Goal: Information Seeking & Learning: Learn about a topic

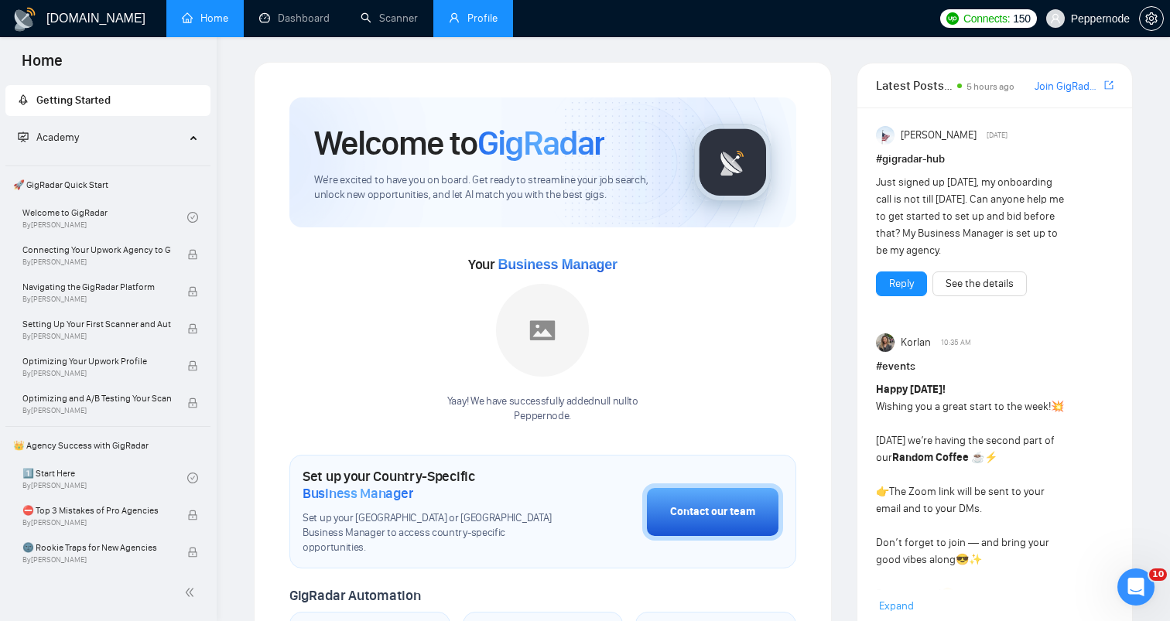
click at [478, 16] on link "Profile" at bounding box center [473, 18] width 49 height 13
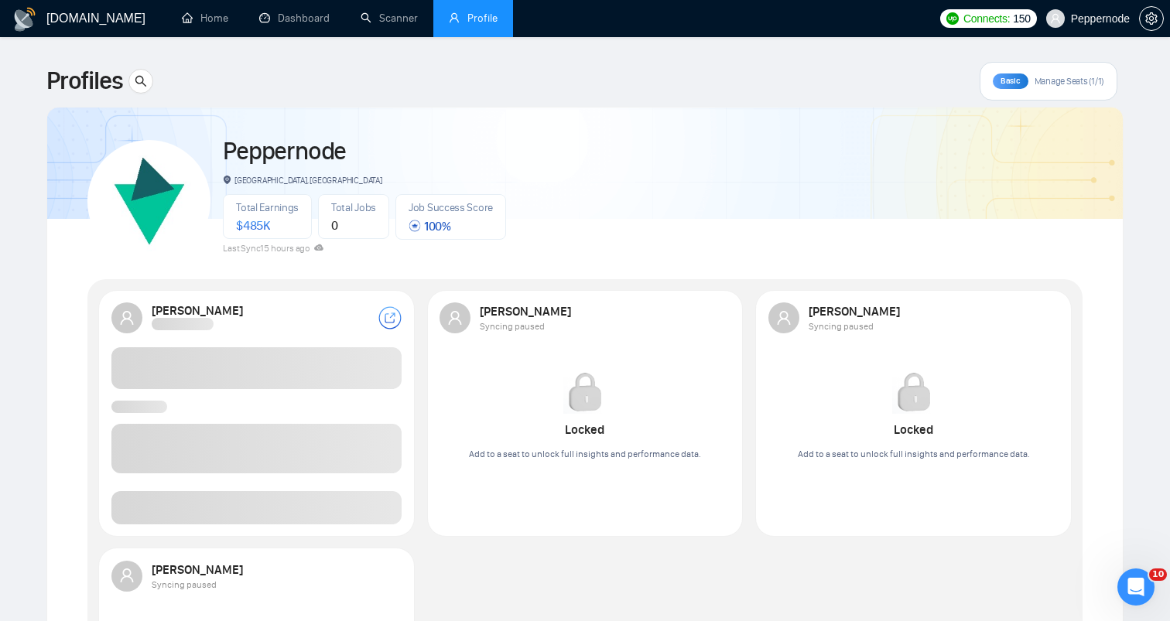
click at [303, 324] on div at bounding box center [265, 325] width 227 height 15
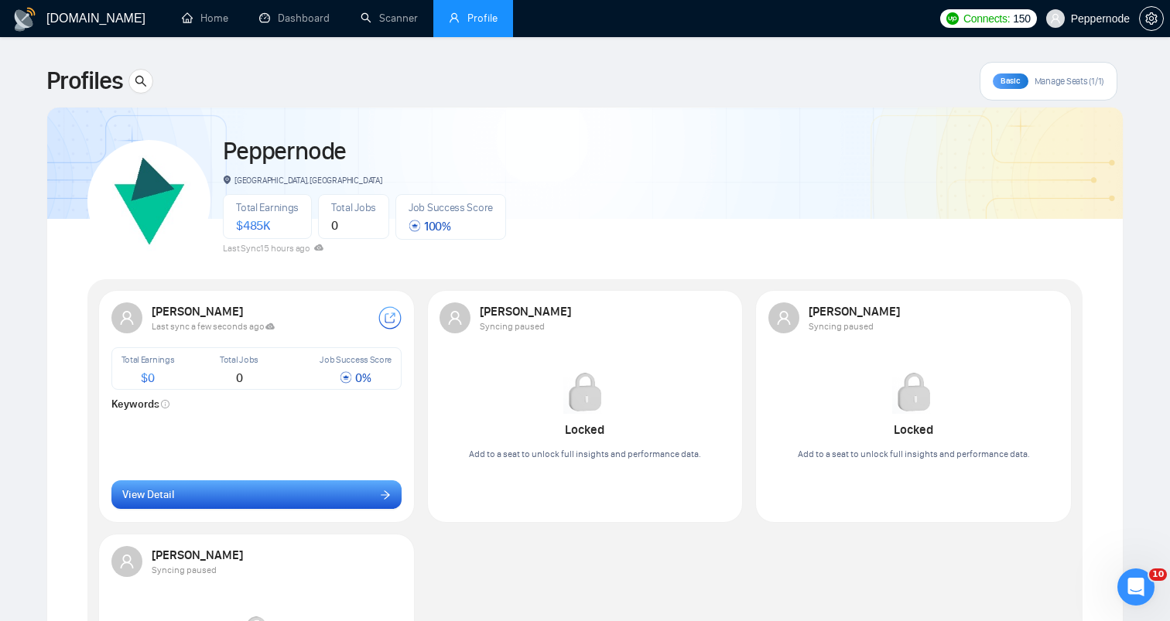
click at [366, 486] on button "View Detail" at bounding box center [256, 495] width 291 height 29
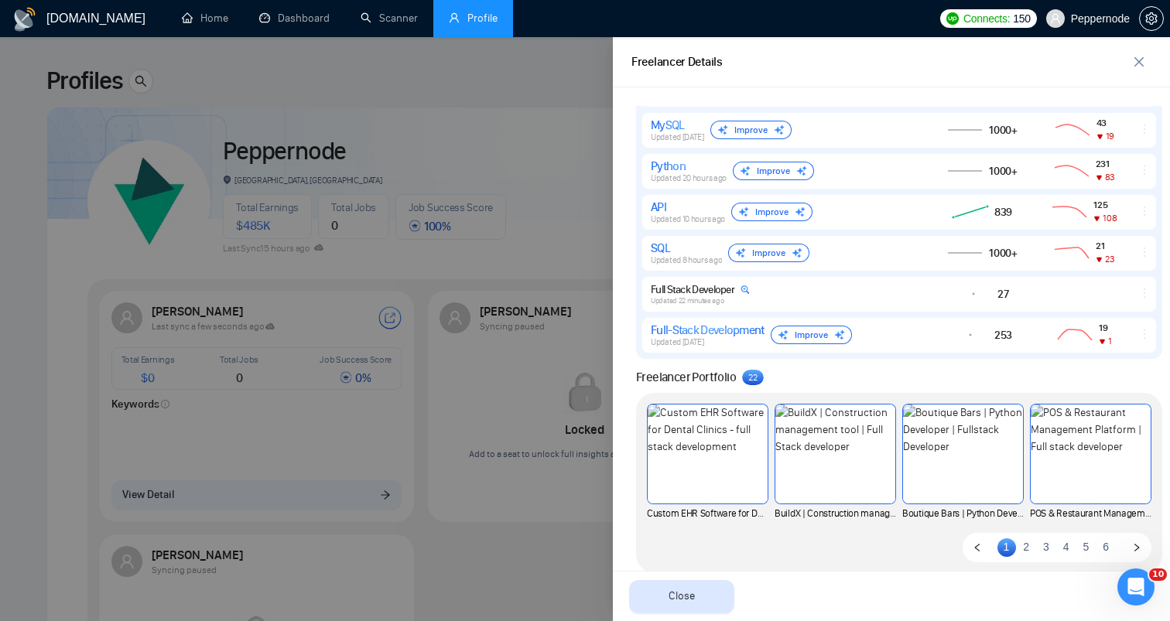
scroll to position [1173, 0]
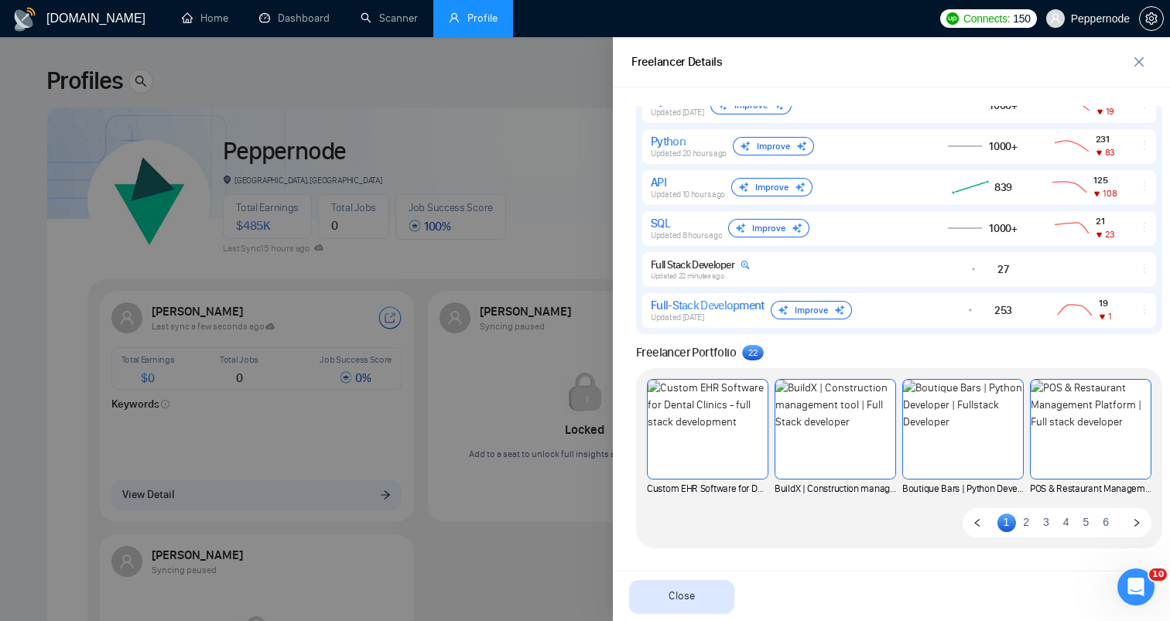
click at [435, 454] on div at bounding box center [585, 329] width 1170 height 584
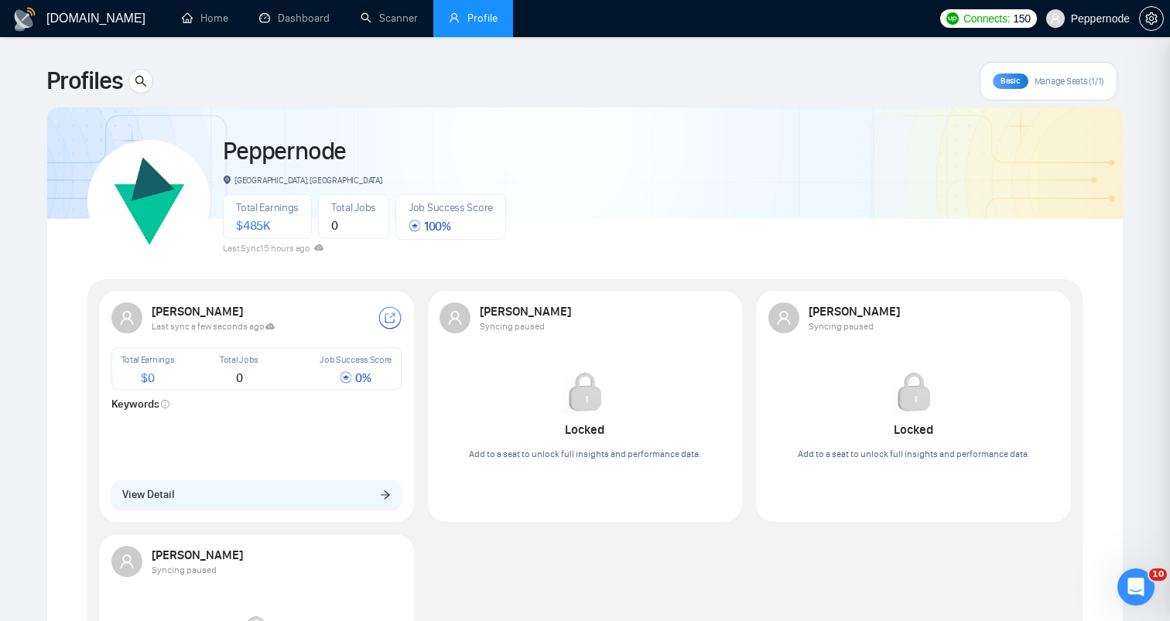
scroll to position [0, 0]
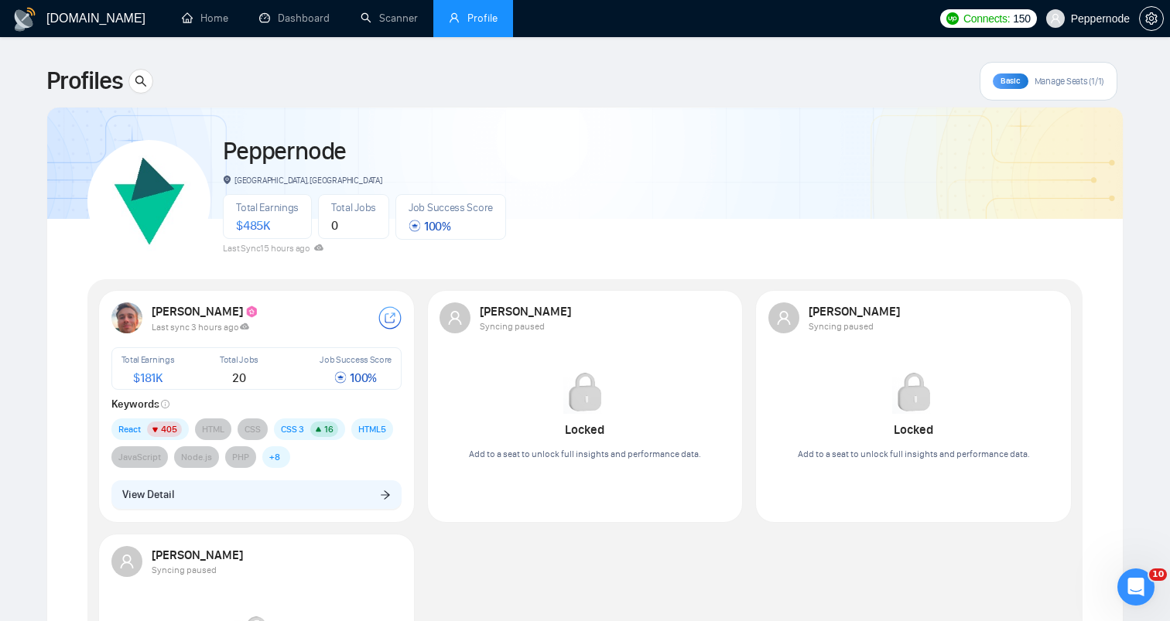
click at [769, 204] on div "Peppernode Kyiv, [GEOGRAPHIC_DATA] Total Earnings $ 485K Total Jobs 0 Job Succe…" at bounding box center [584, 194] width 995 height 137
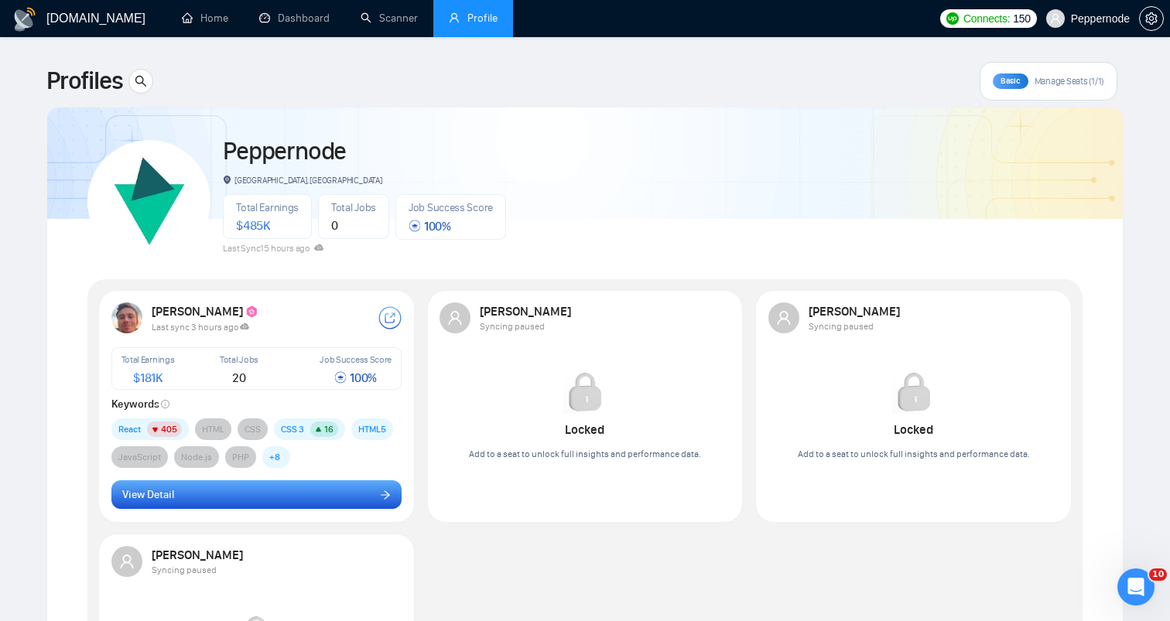
click at [328, 497] on button "View Detail" at bounding box center [256, 495] width 291 height 29
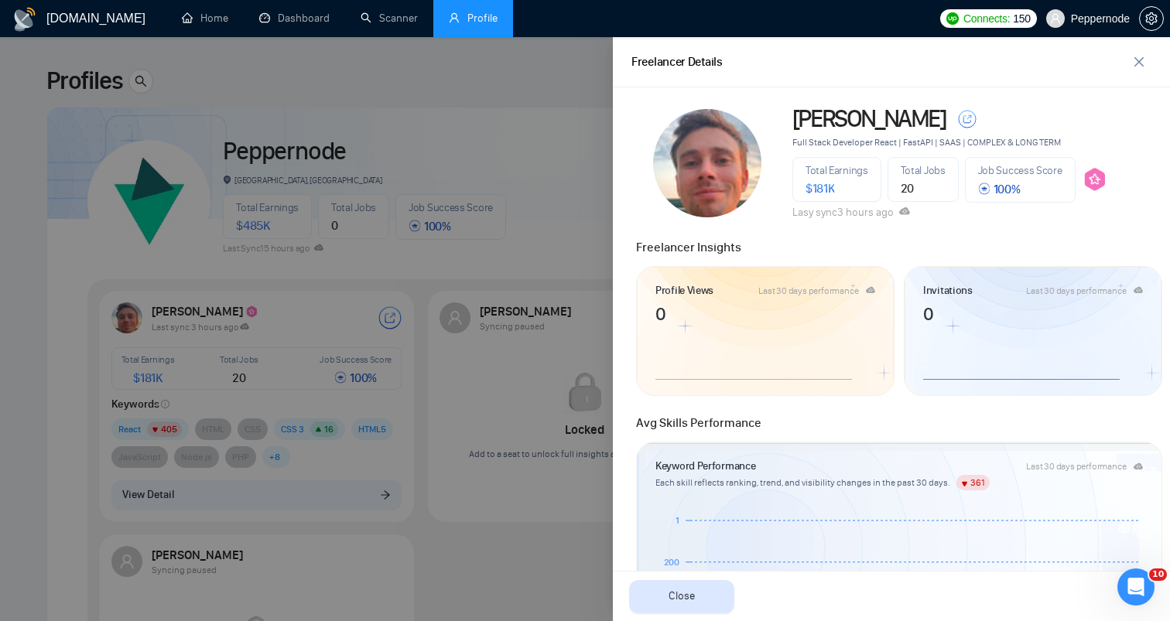
click at [566, 185] on div at bounding box center [585, 329] width 1170 height 584
